Goal: Task Accomplishment & Management: Manage account settings

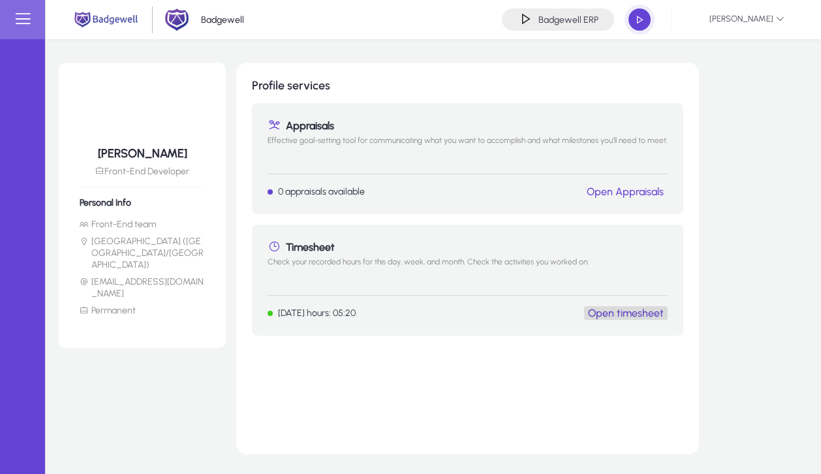
click at [635, 313] on link "Open timesheet" at bounding box center [626, 313] width 76 height 12
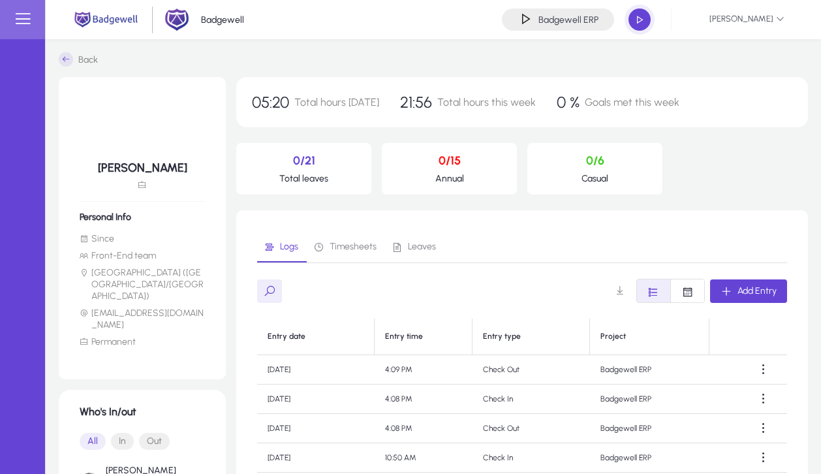
scroll to position [202, 0]
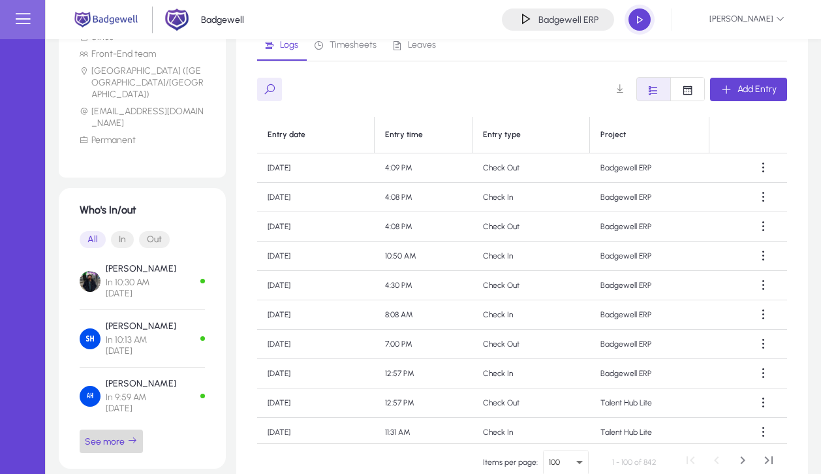
click at [121, 430] on span "button" at bounding box center [111, 441] width 63 height 31
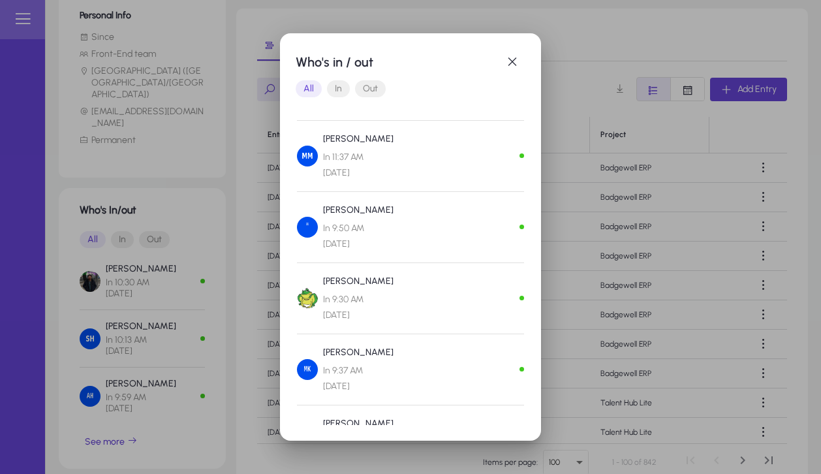
scroll to position [667, 0]
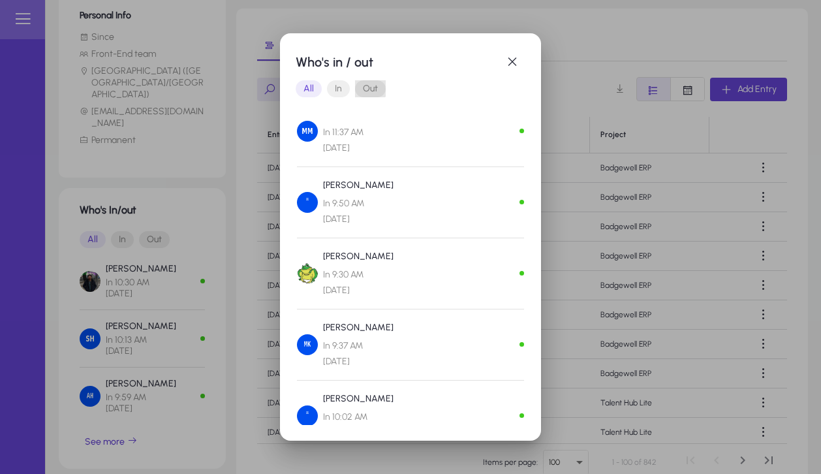
click at [365, 80] on span "Out" at bounding box center [370, 88] width 31 height 17
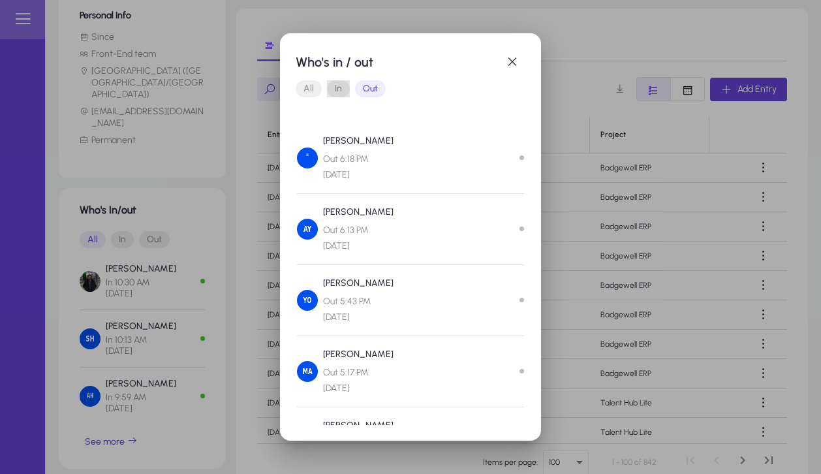
click at [345, 89] on span "In" at bounding box center [338, 88] width 23 height 17
click at [633, 25] on div at bounding box center [410, 237] width 821 height 474
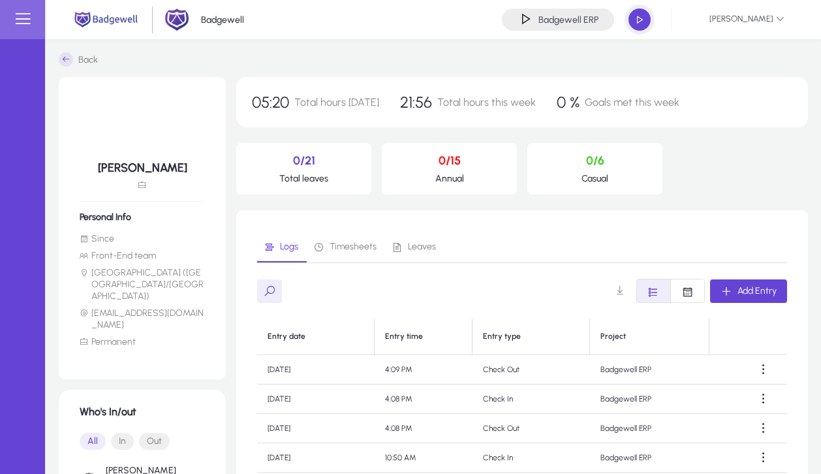
scroll to position [202, 0]
